Goal: Complete application form

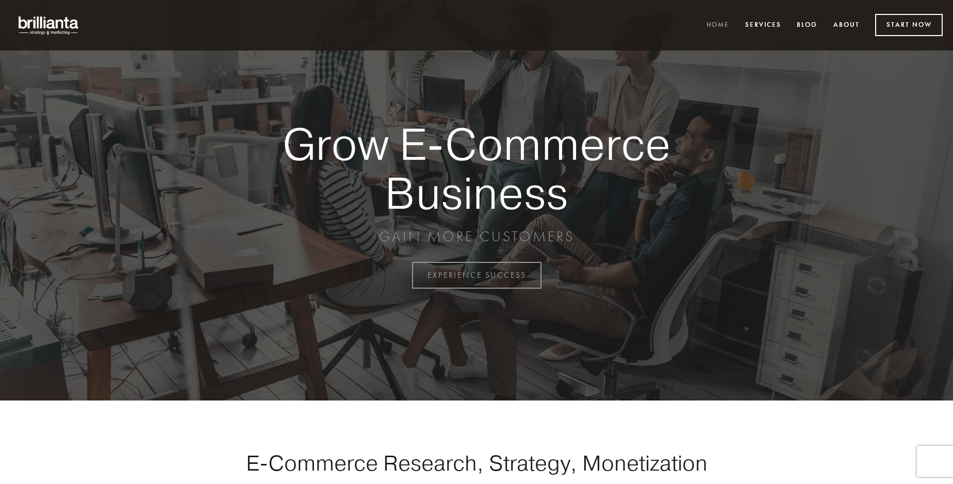
scroll to position [2704, 0]
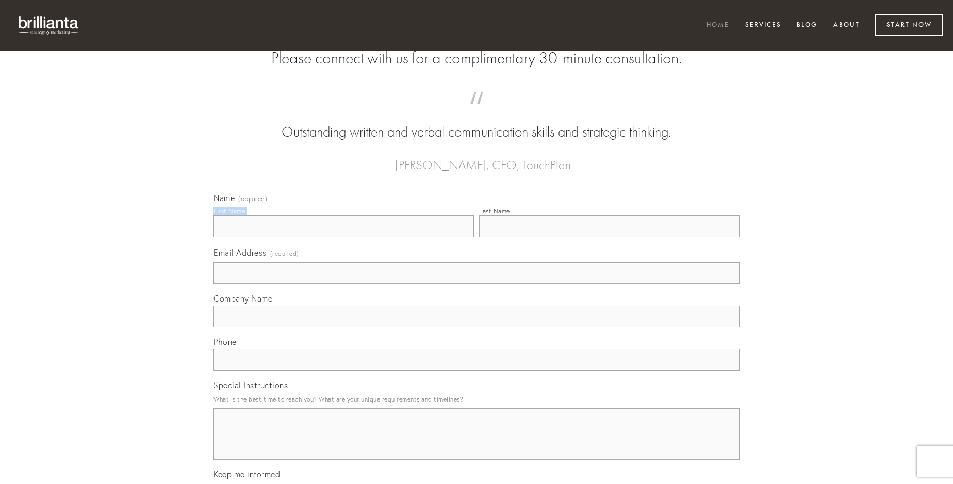
type input "[PERSON_NAME] I"
click at [609, 237] on input "Last Name" at bounding box center [609, 227] width 261 height 22
type input "[PERSON_NAME] I"
click at [477, 284] on input "Email Address (required)" at bounding box center [477, 274] width 526 height 22
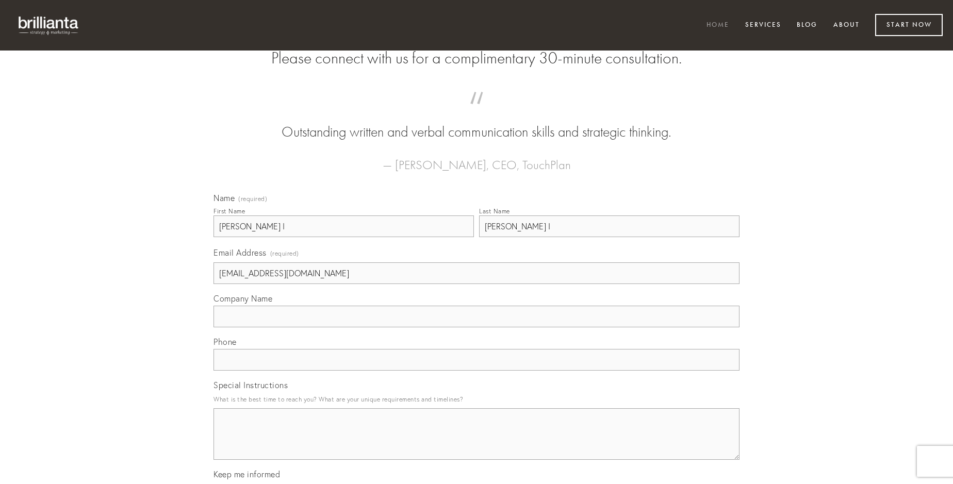
type input "[EMAIL_ADDRESS][DOMAIN_NAME]"
click at [477, 328] on input "Company Name" at bounding box center [477, 317] width 526 height 22
type input "vomito"
click at [477, 371] on input "text" at bounding box center [477, 360] width 526 height 22
click at [477, 444] on textarea "Special Instructions" at bounding box center [477, 435] width 526 height 52
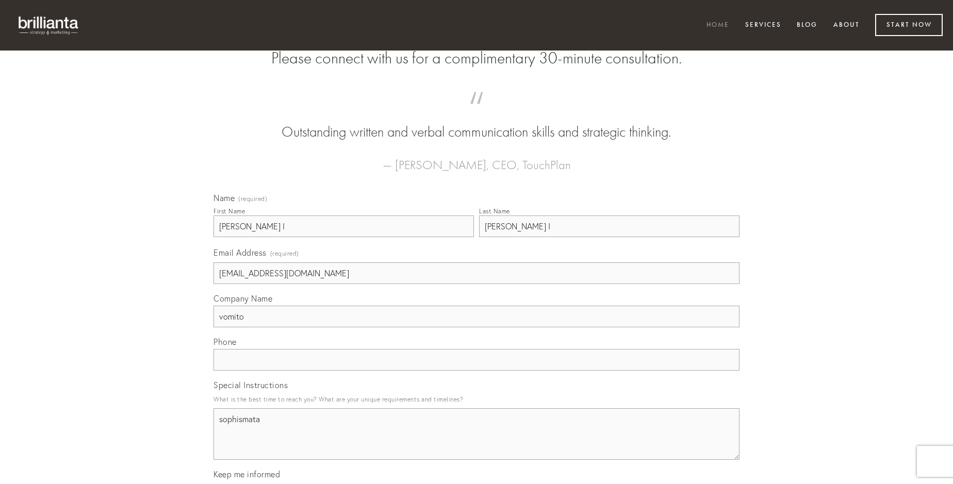
type textarea "sophismata"
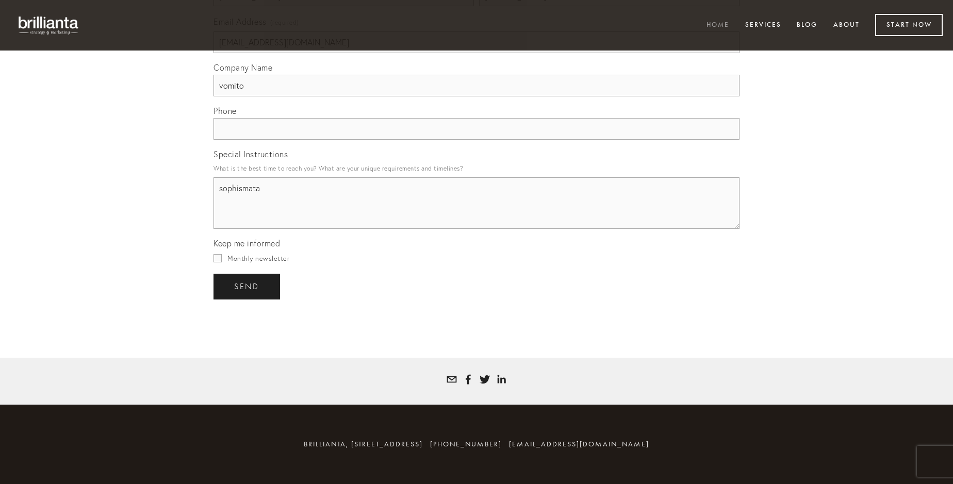
click at [248, 286] on span "send" at bounding box center [246, 286] width 25 height 9
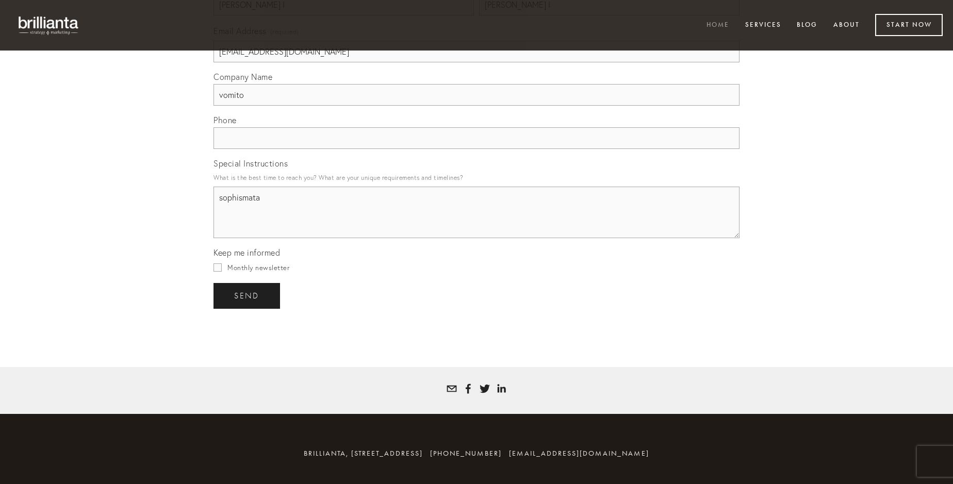
scroll to position [2674, 0]
